Goal: Find specific page/section: Find specific page/section

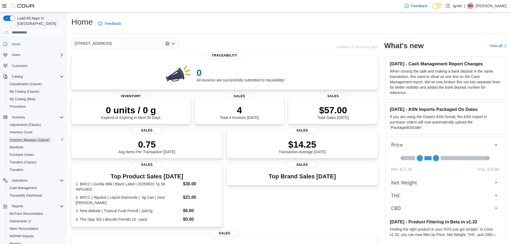
click at [28, 138] on span "Inventory Manager (Classic)" at bounding box center [30, 140] width 40 height 4
